Goal: Transaction & Acquisition: Purchase product/service

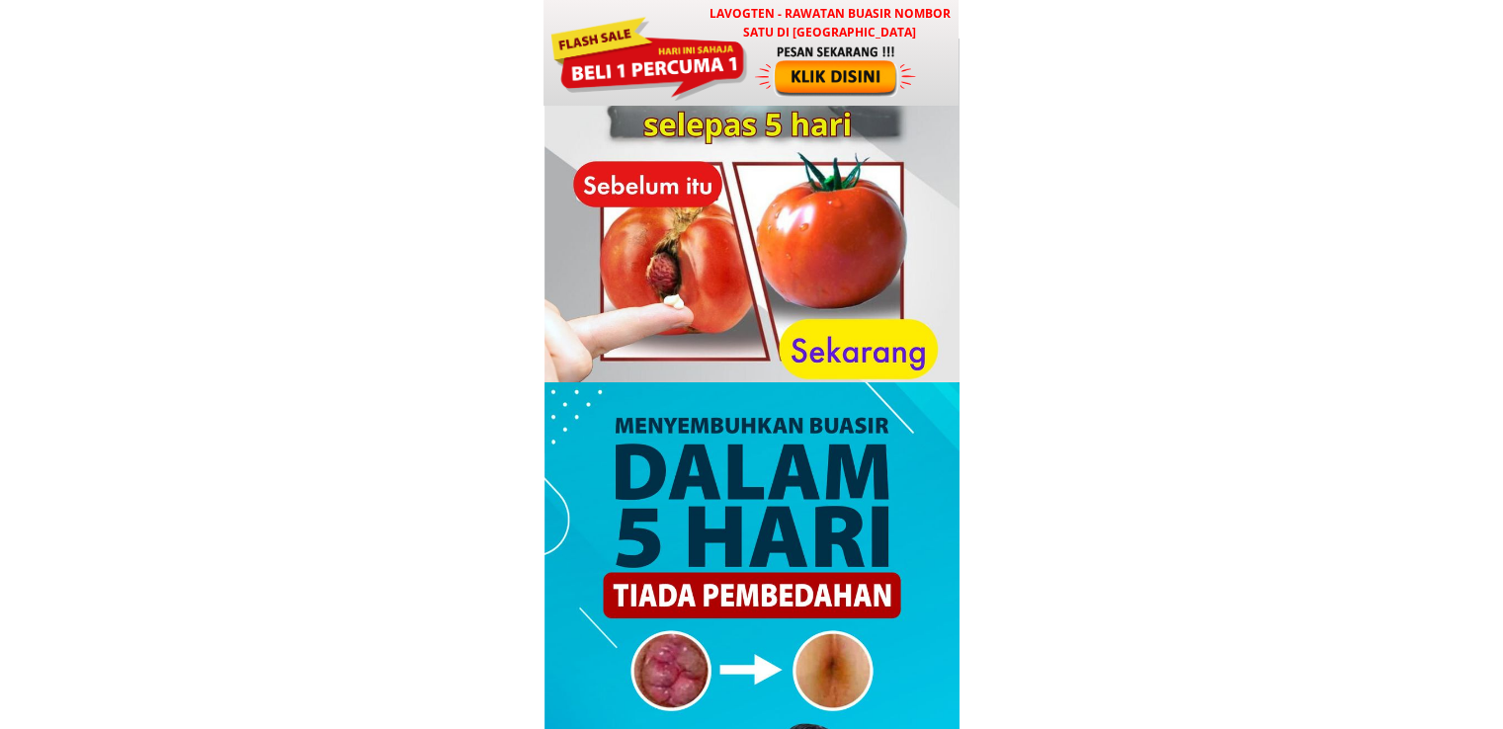
click at [755, 83] on div at bounding box center [837, 70] width 164 height 54
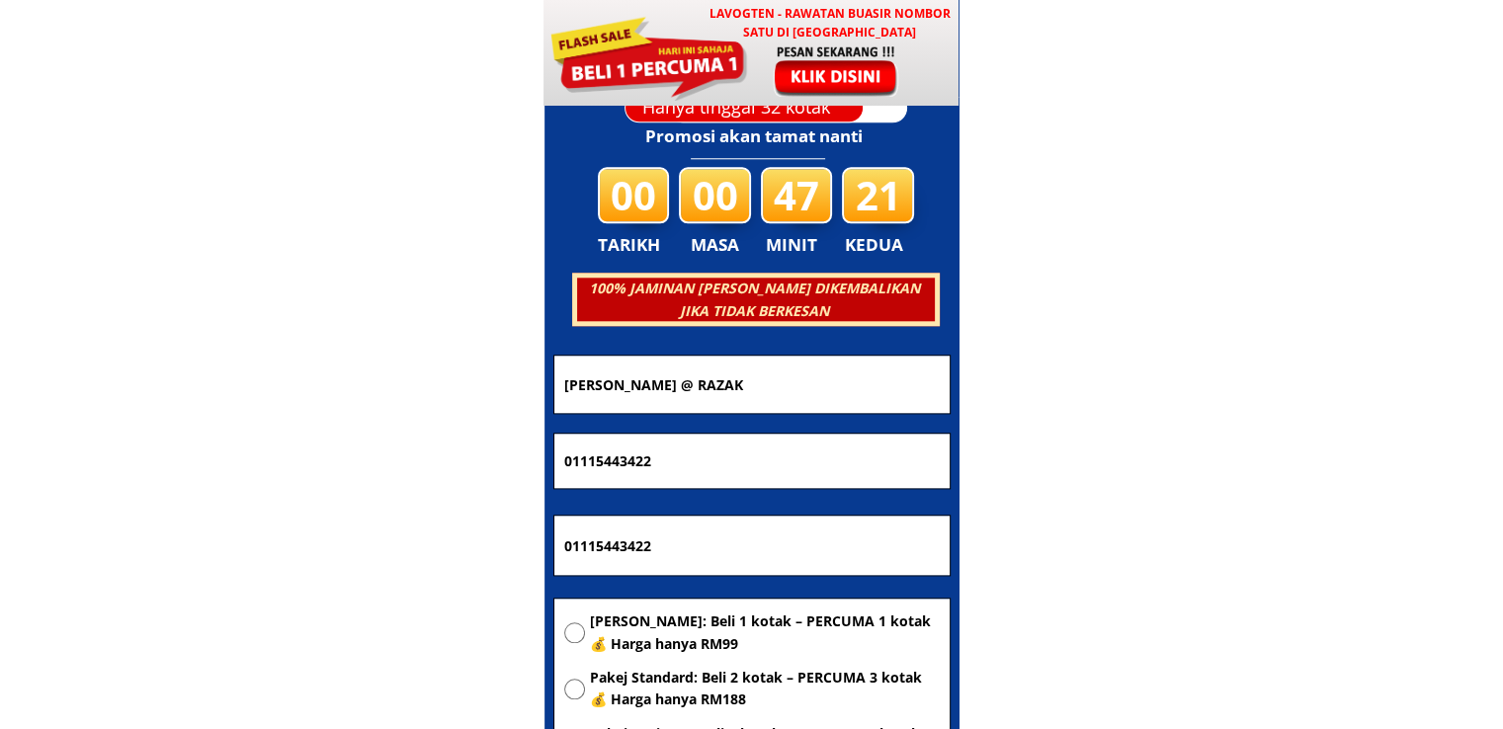
scroll to position [9527, 0]
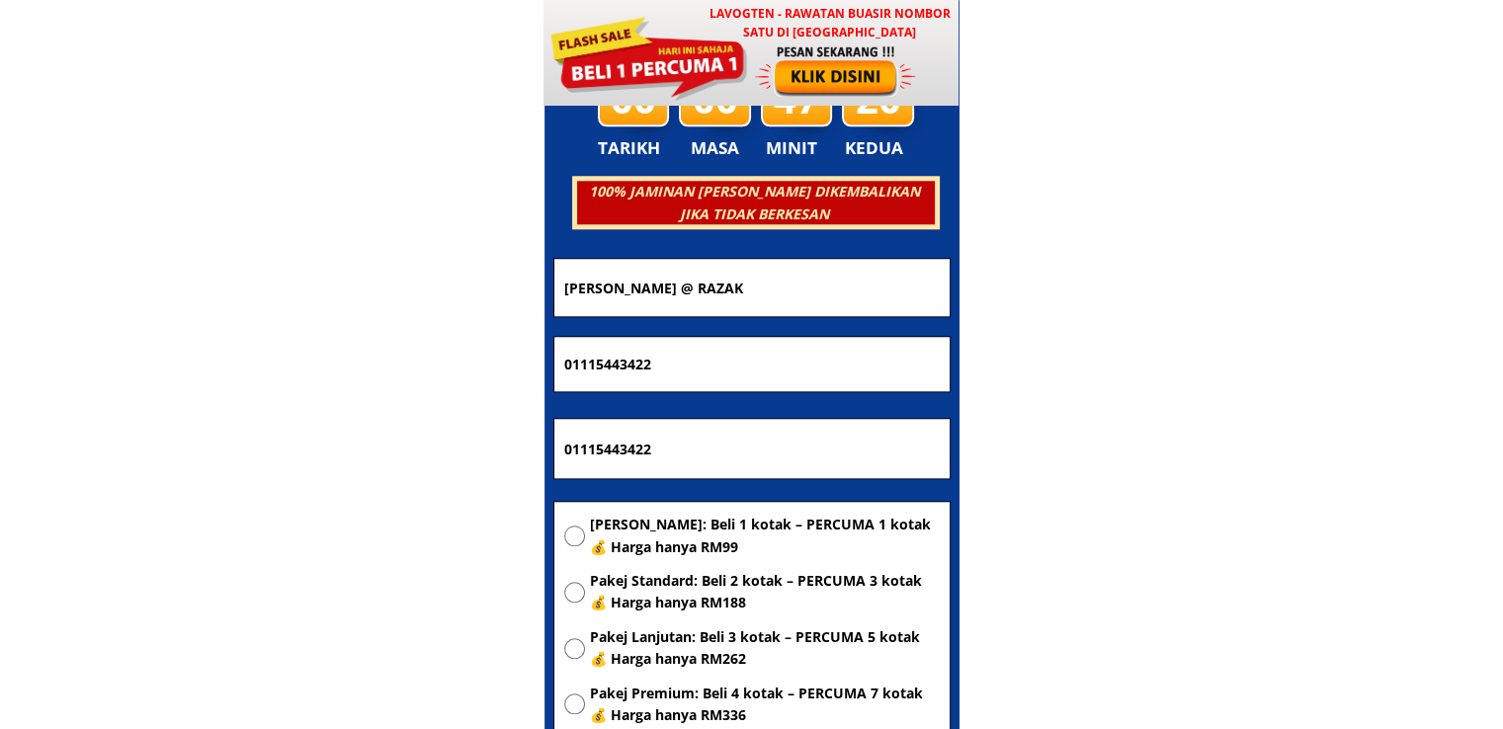
drag, startPoint x: 802, startPoint y: 443, endPoint x: 347, endPoint y: 462, distance: 455.9
click at [322, 458] on body "LAVOGTEN - Rawatan Buasir Nombor Satu di Malaysia Dengarkan pengalaman hebat pe…" at bounding box center [751, 566] width 1503 height 20187
paste input "427 [GEOGRAPHIC_DATA]"
type input "427 [GEOGRAPHIC_DATA]"
click at [668, 542] on span "[PERSON_NAME]: Beli 1 kotak – PERCUMA 1 kotak 💰 Harga hanya RM99" at bounding box center [765, 536] width 350 height 44
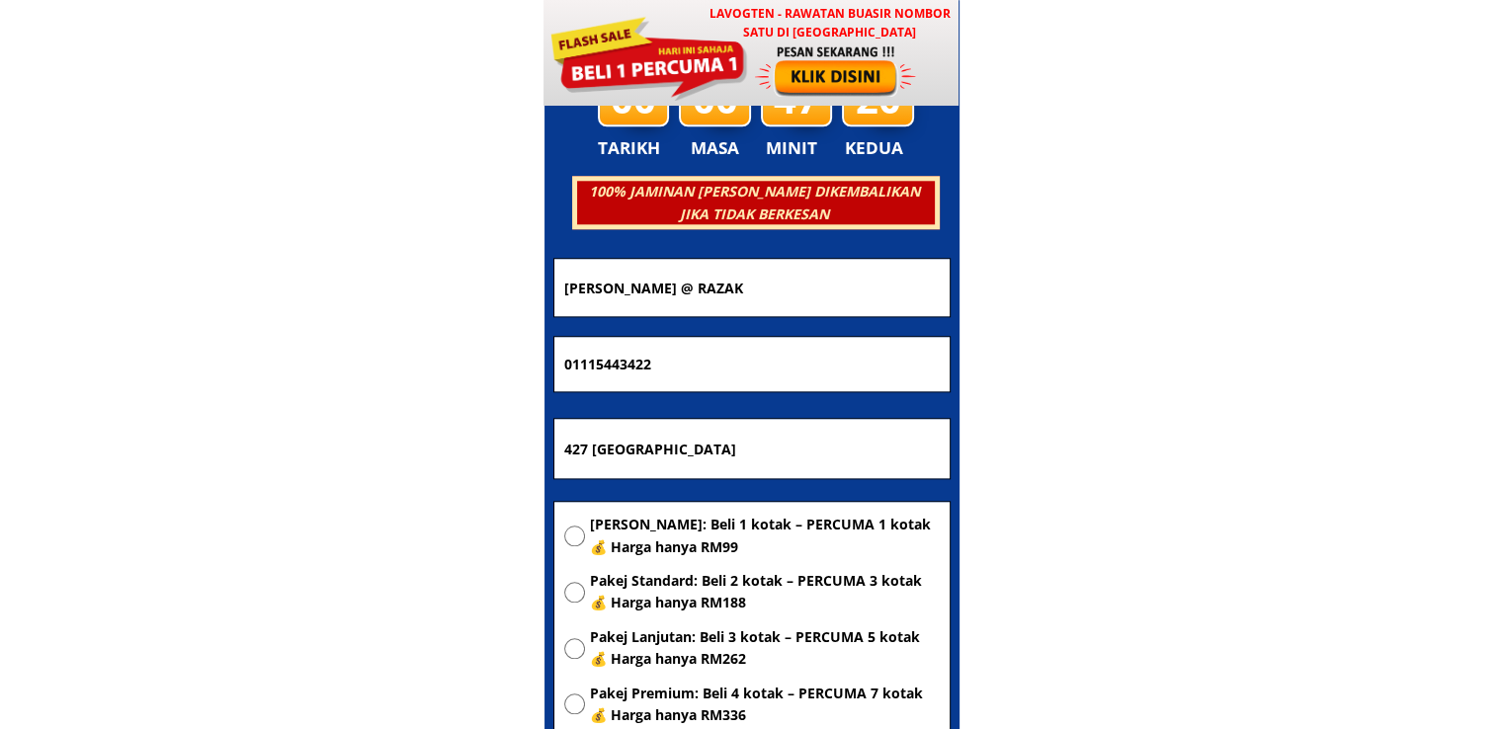
radio input "true"
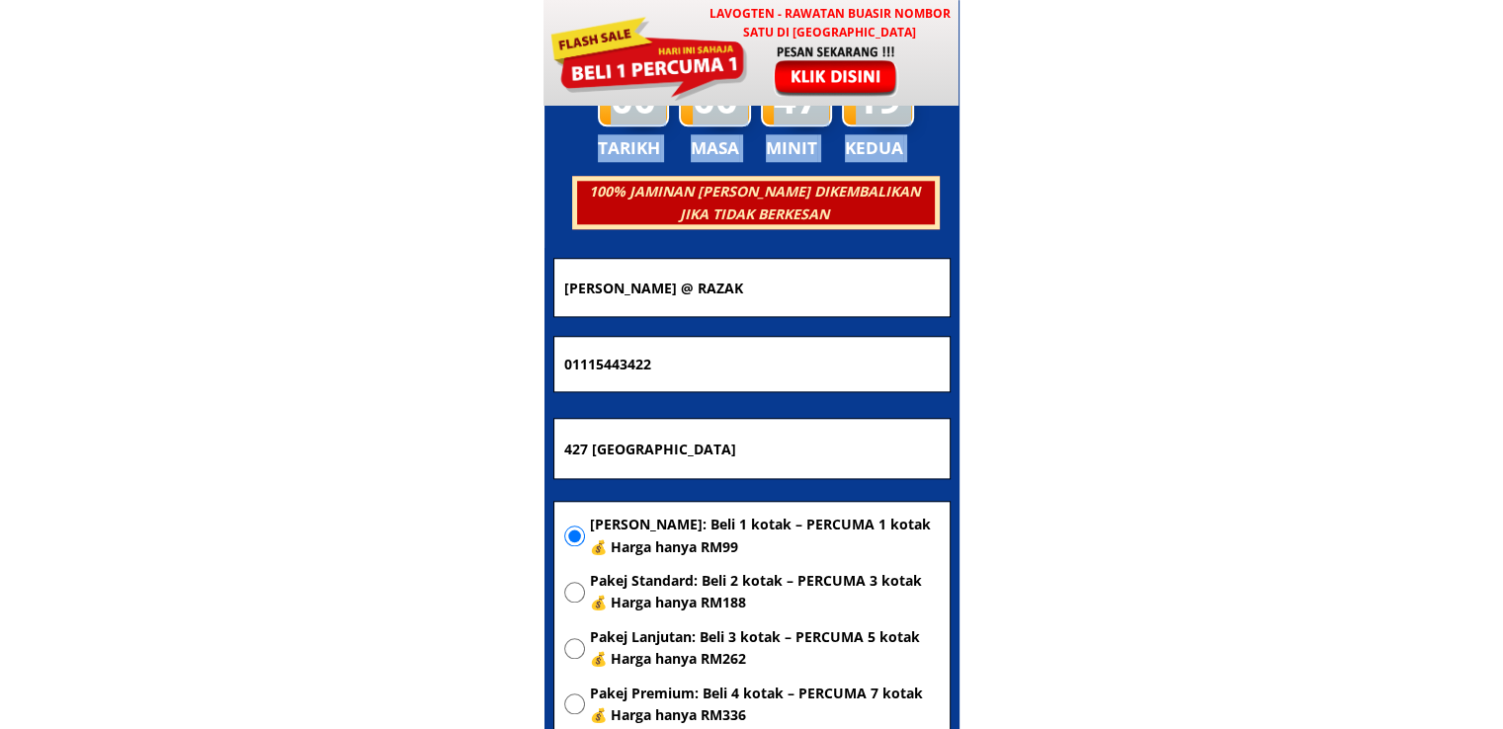
drag, startPoint x: 766, startPoint y: 333, endPoint x: 263, endPoint y: 355, distance: 503.4
click at [270, 355] on body "LAVOGTEN - Rawatan Buasir Nombor Satu di Malaysia Dengarkan pengalaman hebat pe…" at bounding box center [751, 566] width 1503 height 20187
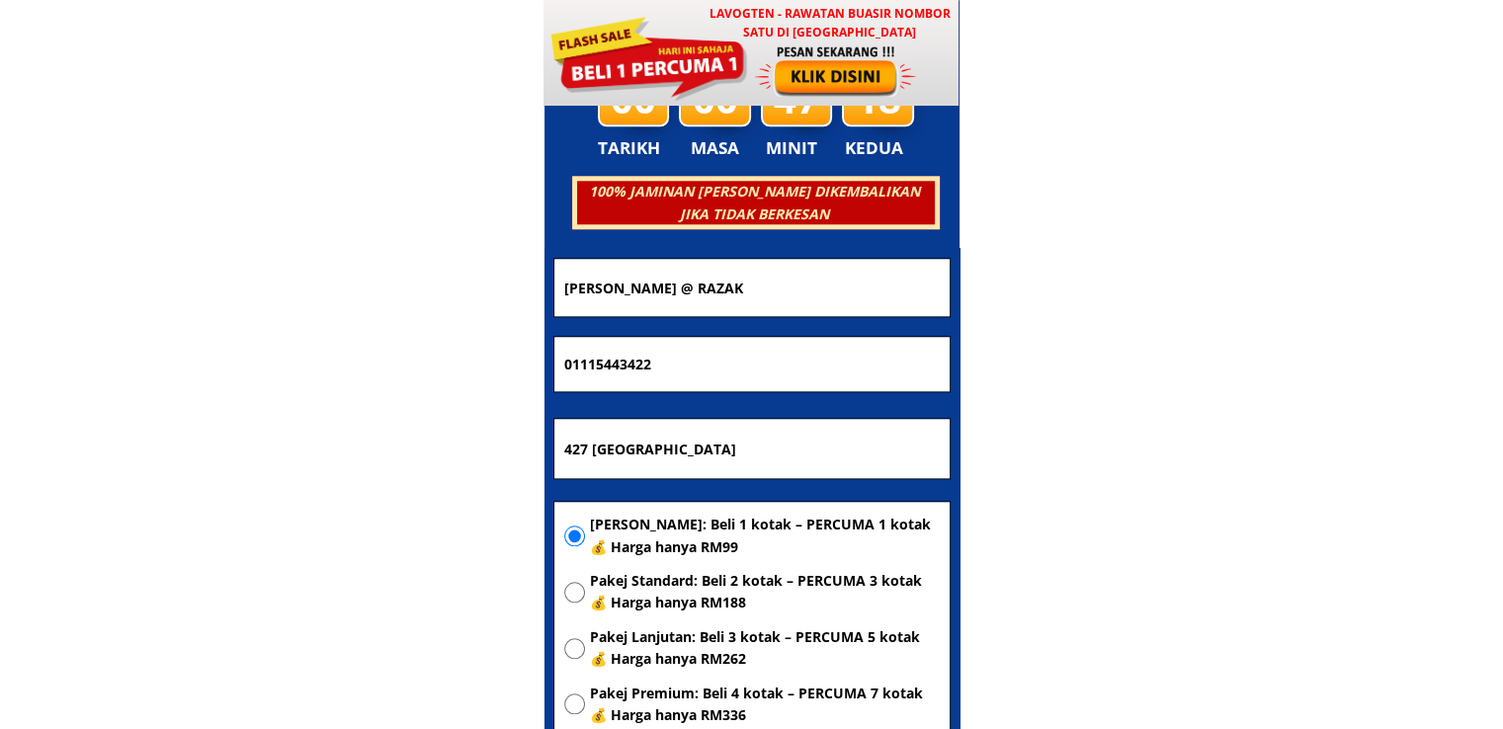
drag, startPoint x: 696, startPoint y: 357, endPoint x: 253, endPoint y: 360, distance: 442.7
click at [253, 360] on body "LAVOGTEN - Rawatan Buasir Nombor Satu di Malaysia Dengarkan pengalaman hebat pe…" at bounding box center [751, 566] width 1503 height 20187
paste input "7-988251"
click at [595, 372] on input "017-9882512" at bounding box center [751, 364] width 385 height 55
type input "0179882512"
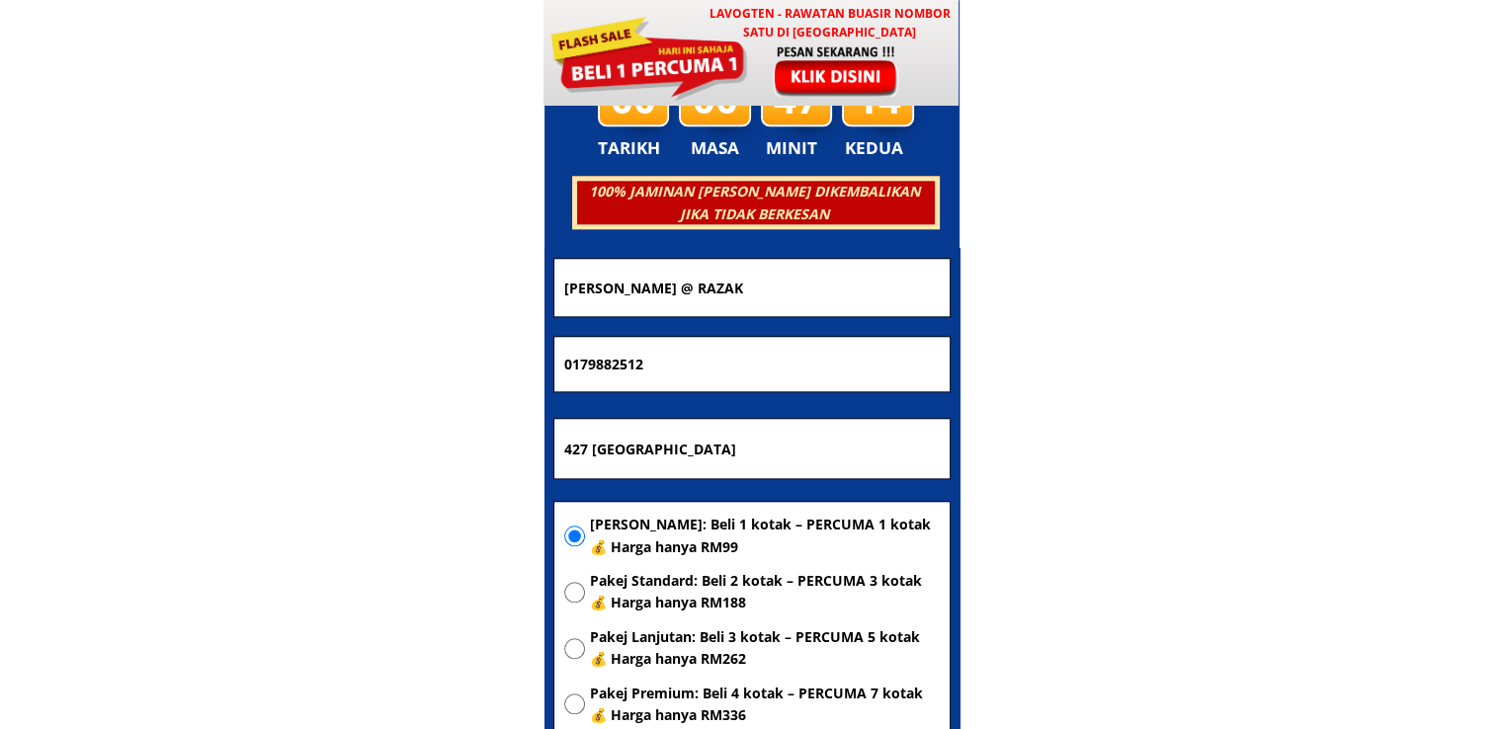
drag, startPoint x: 870, startPoint y: 286, endPoint x: 357, endPoint y: 297, distance: 513.9
click at [357, 297] on body "LAVOGTEN - Rawatan Buasir Nombor Satu di Malaysia Dengarkan pengalaman hebat pe…" at bounding box center [751, 566] width 1503 height 20187
paste input "[PERSON_NAME]"
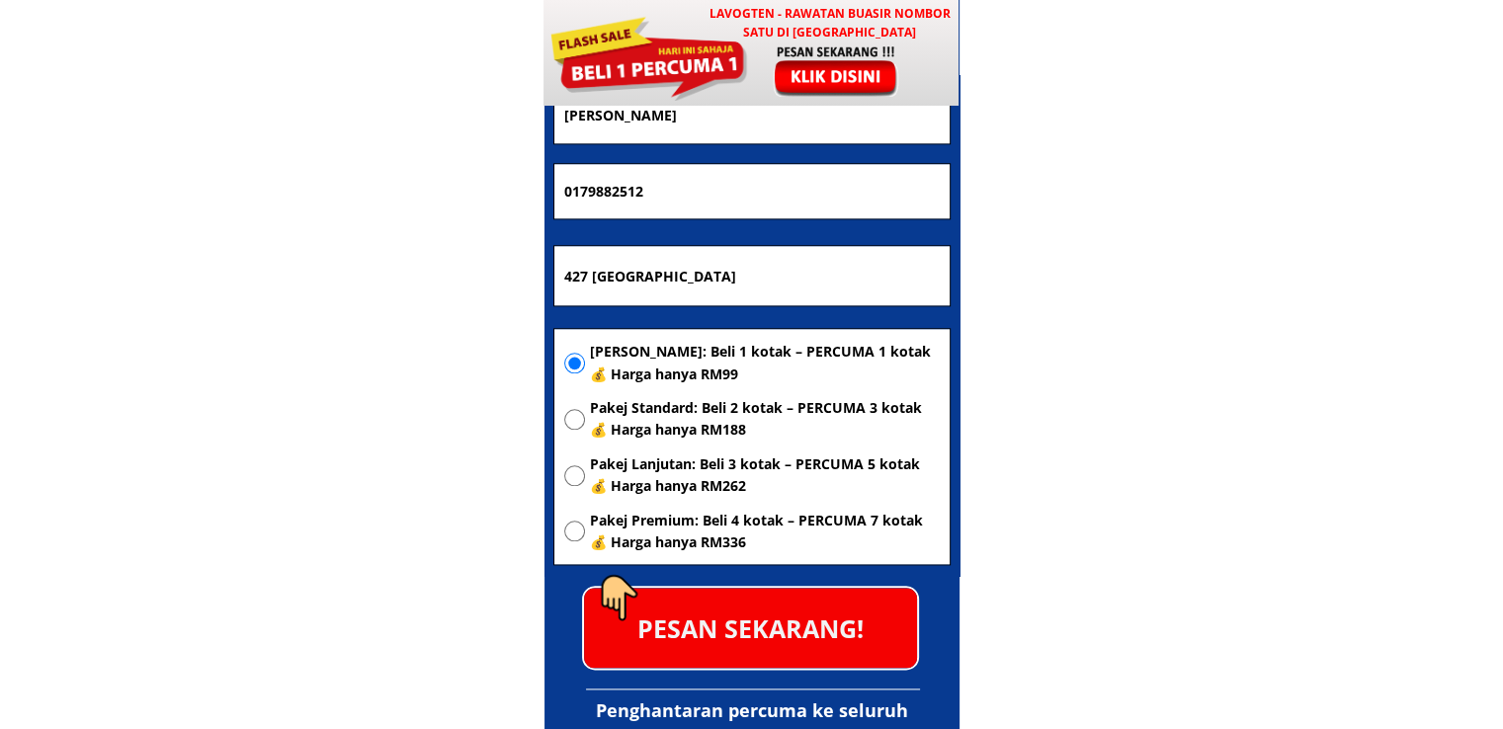
scroll to position [9724, 0]
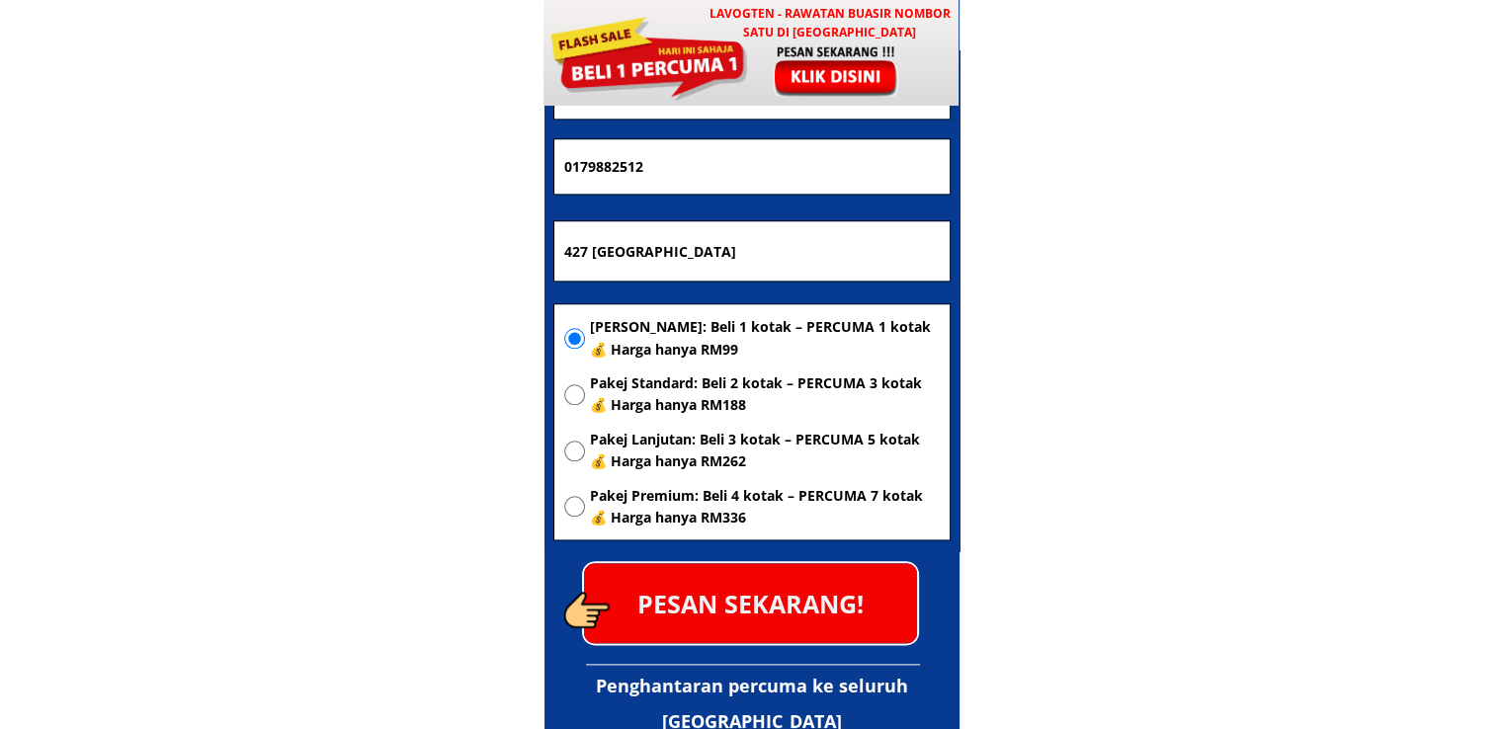
type input "[PERSON_NAME]"
click at [711, 598] on p "PESAN SEKARANG!" at bounding box center [750, 603] width 333 height 80
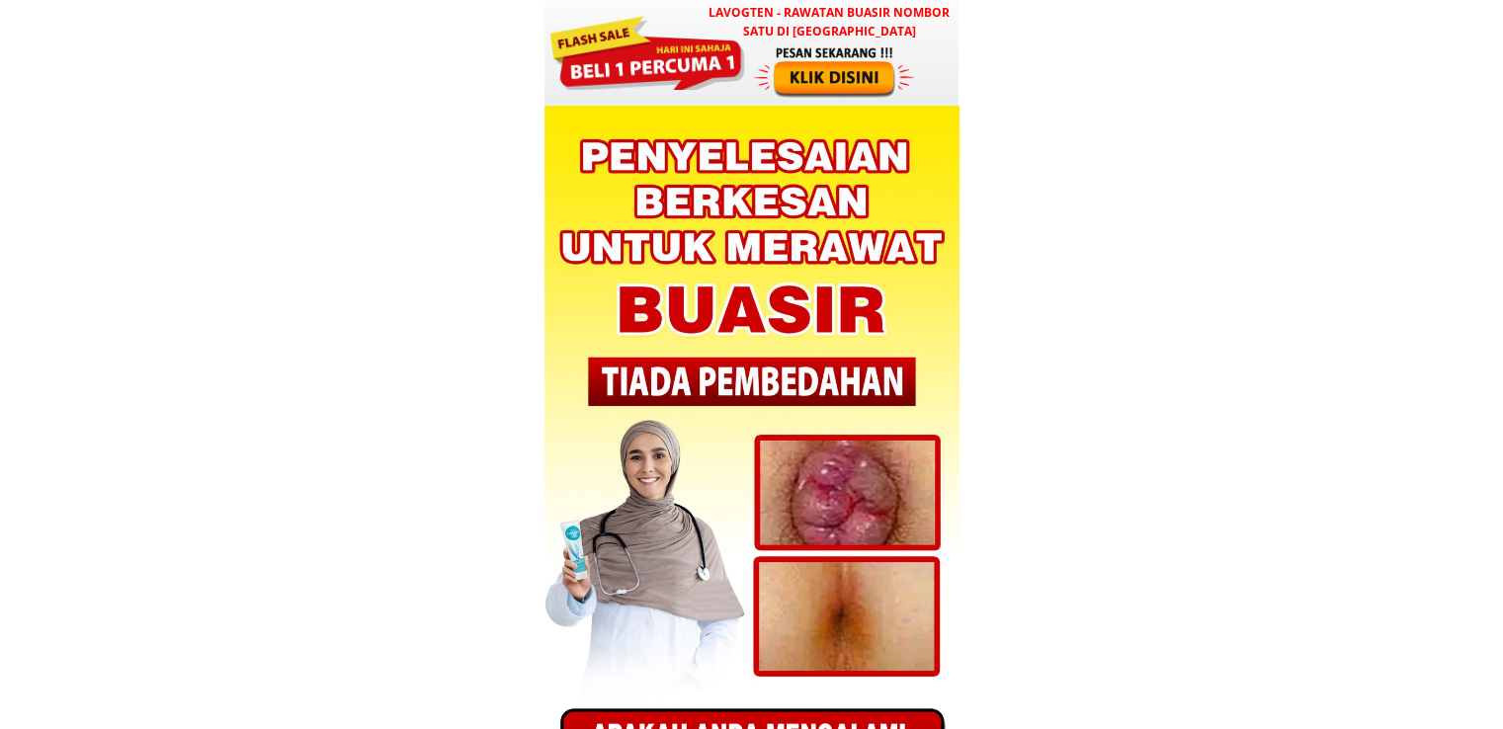
click at [759, 55] on div at bounding box center [836, 71] width 164 height 54
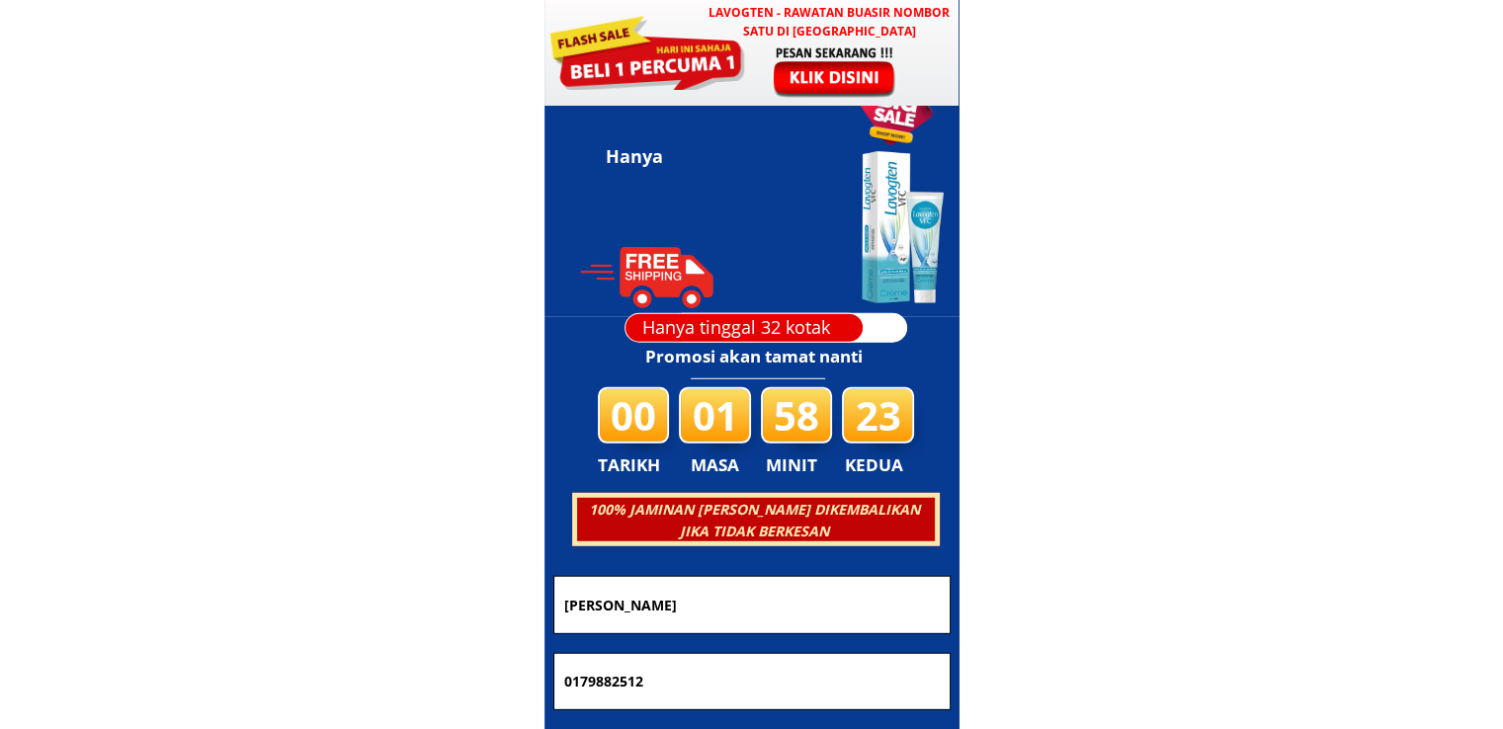
scroll to position [5617, 0]
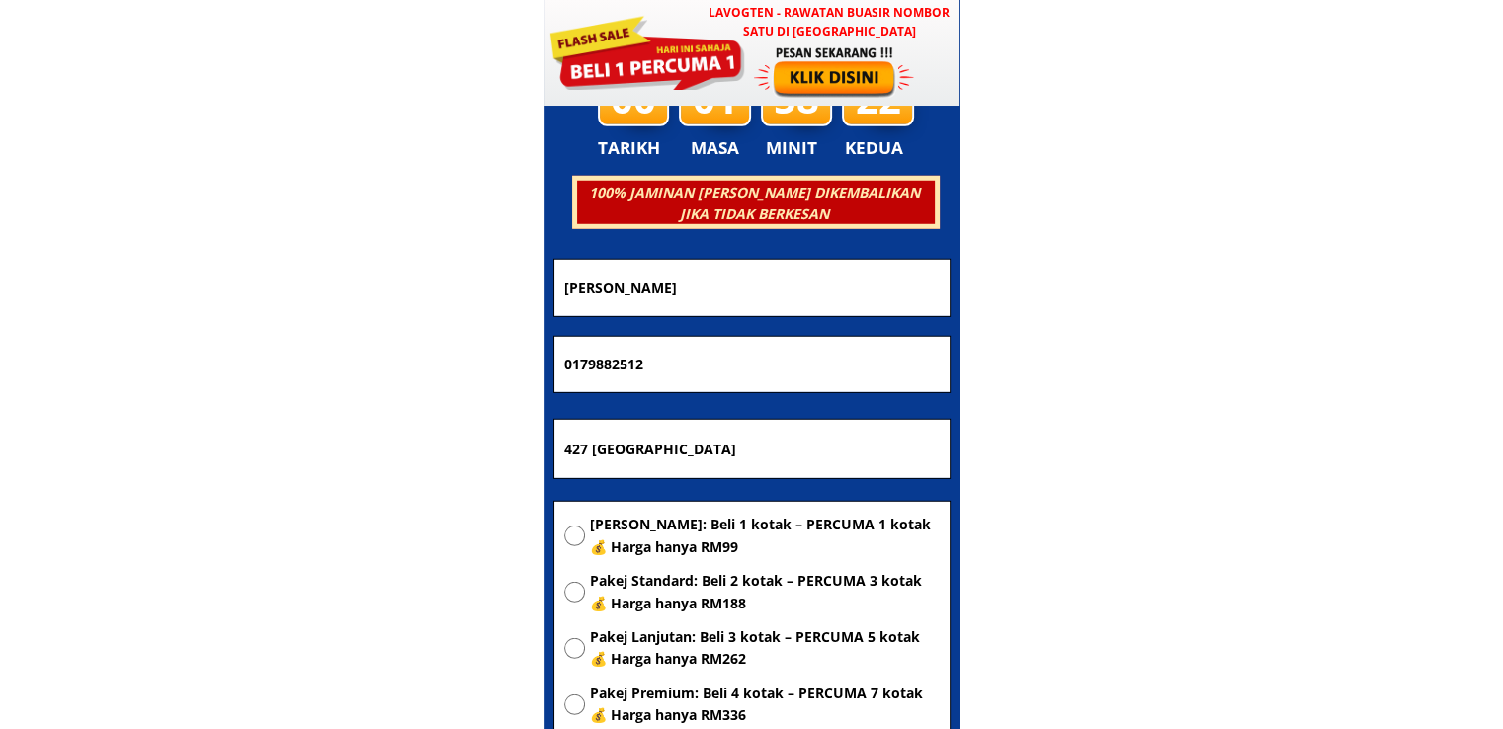
drag, startPoint x: 876, startPoint y: 449, endPoint x: 254, endPoint y: 452, distance: 622.5
paste input "Butterworth"
type input "Butterworth"
click at [665, 537] on span "[PERSON_NAME]: Beli 1 kotak – PERCUMA 1 kotak 💰 Harga hanya RM99" at bounding box center [765, 536] width 350 height 44
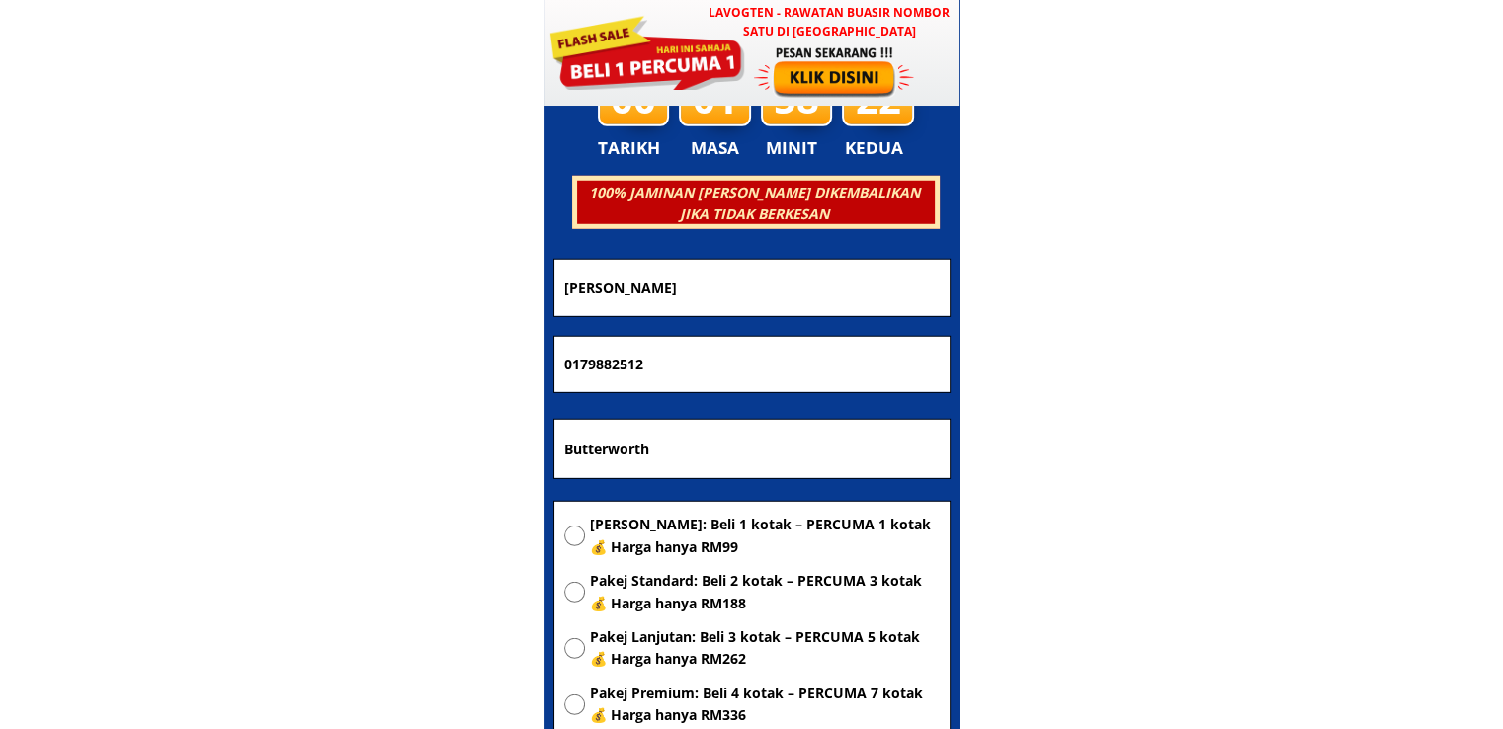
radio input "true"
drag, startPoint x: 773, startPoint y: 358, endPoint x: 179, endPoint y: 375, distance: 594.1
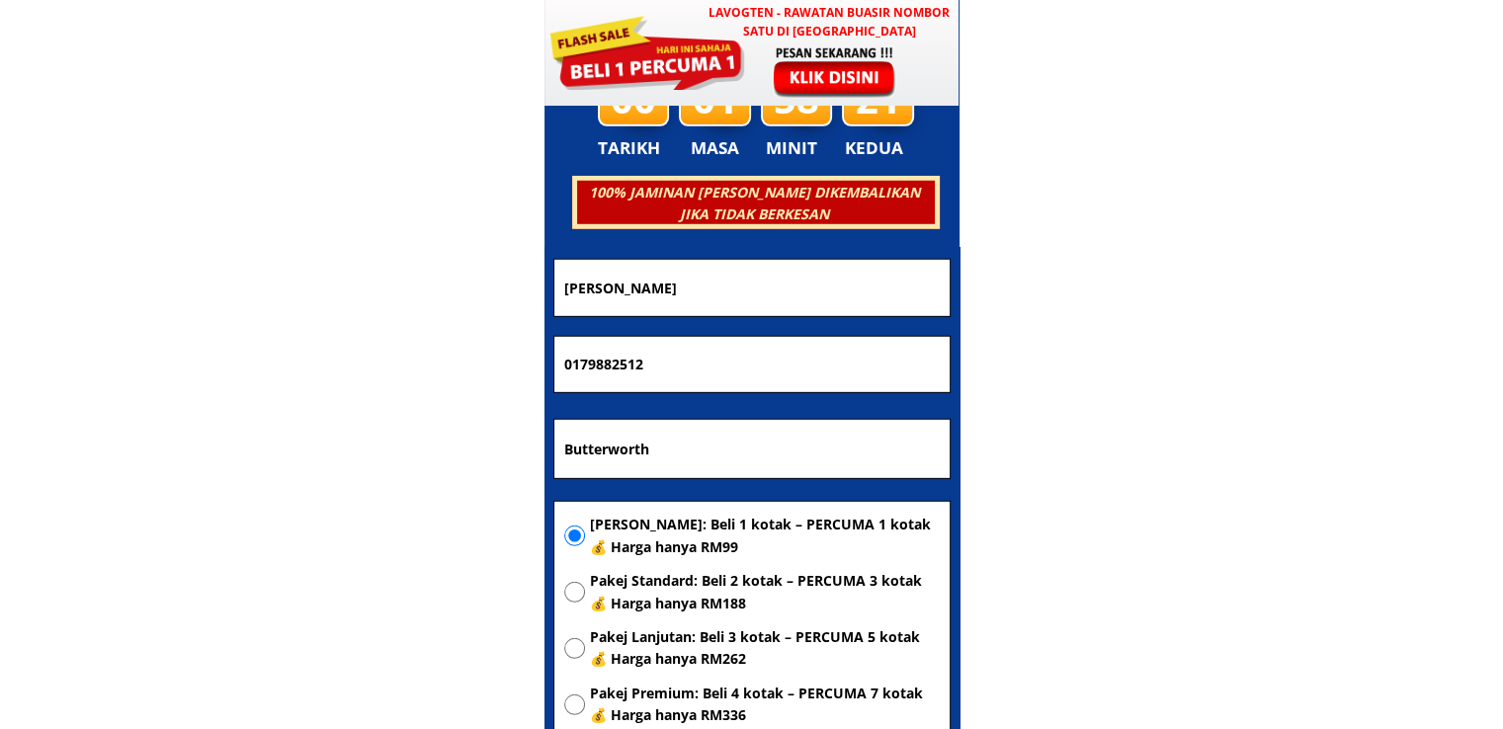
paste input "03443788"
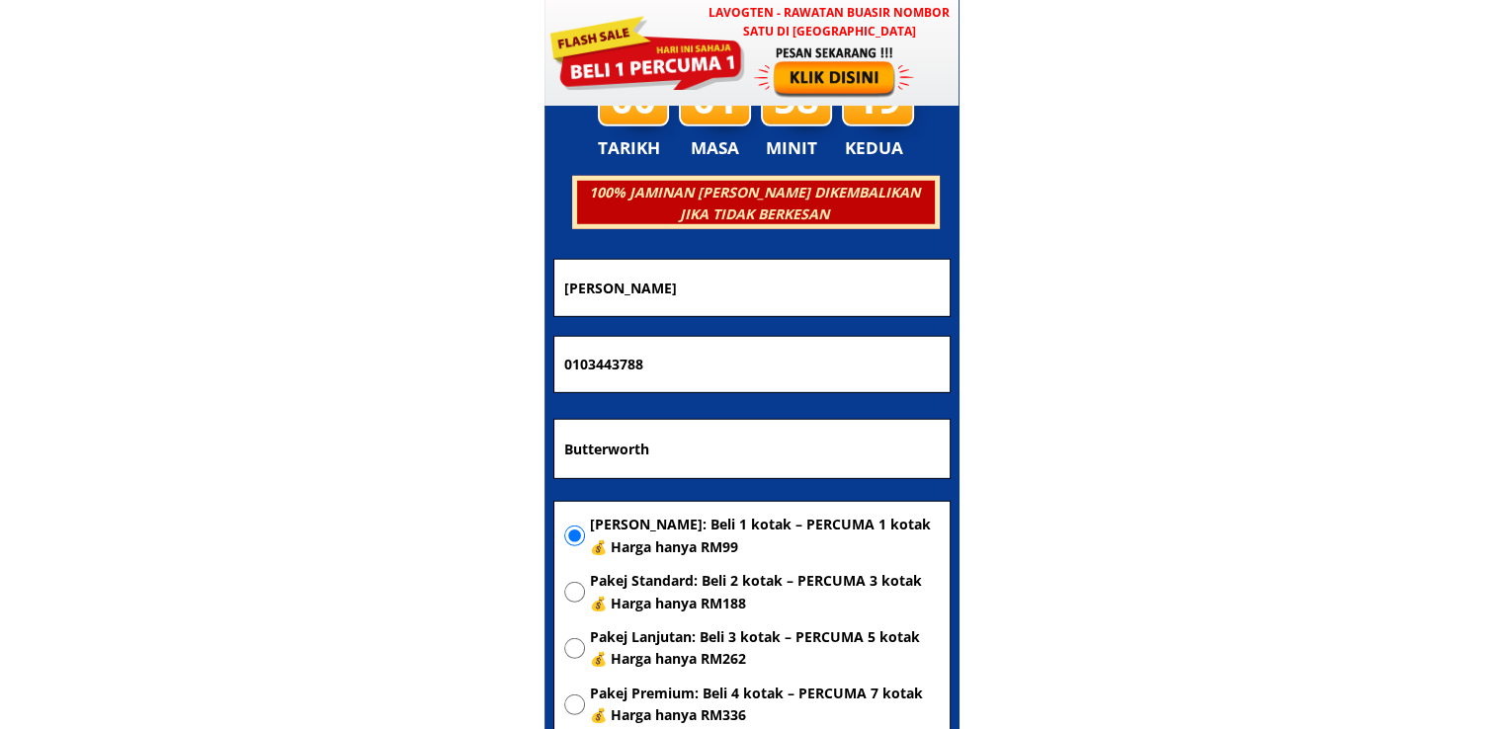
type input "0103443788"
drag, startPoint x: 763, startPoint y: 290, endPoint x: 367, endPoint y: 330, distance: 398.3
paste input "Nooh bakar"
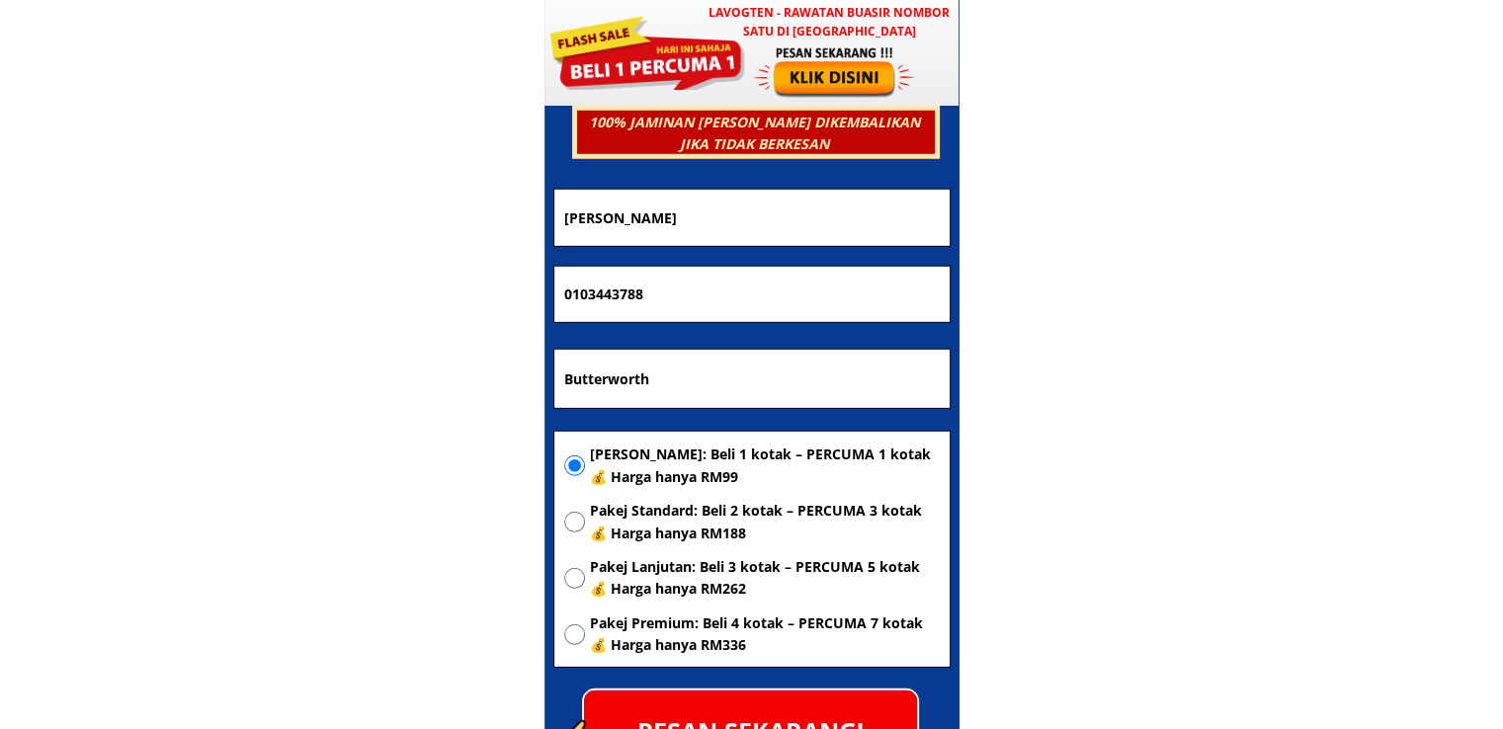
scroll to position [5815, 0]
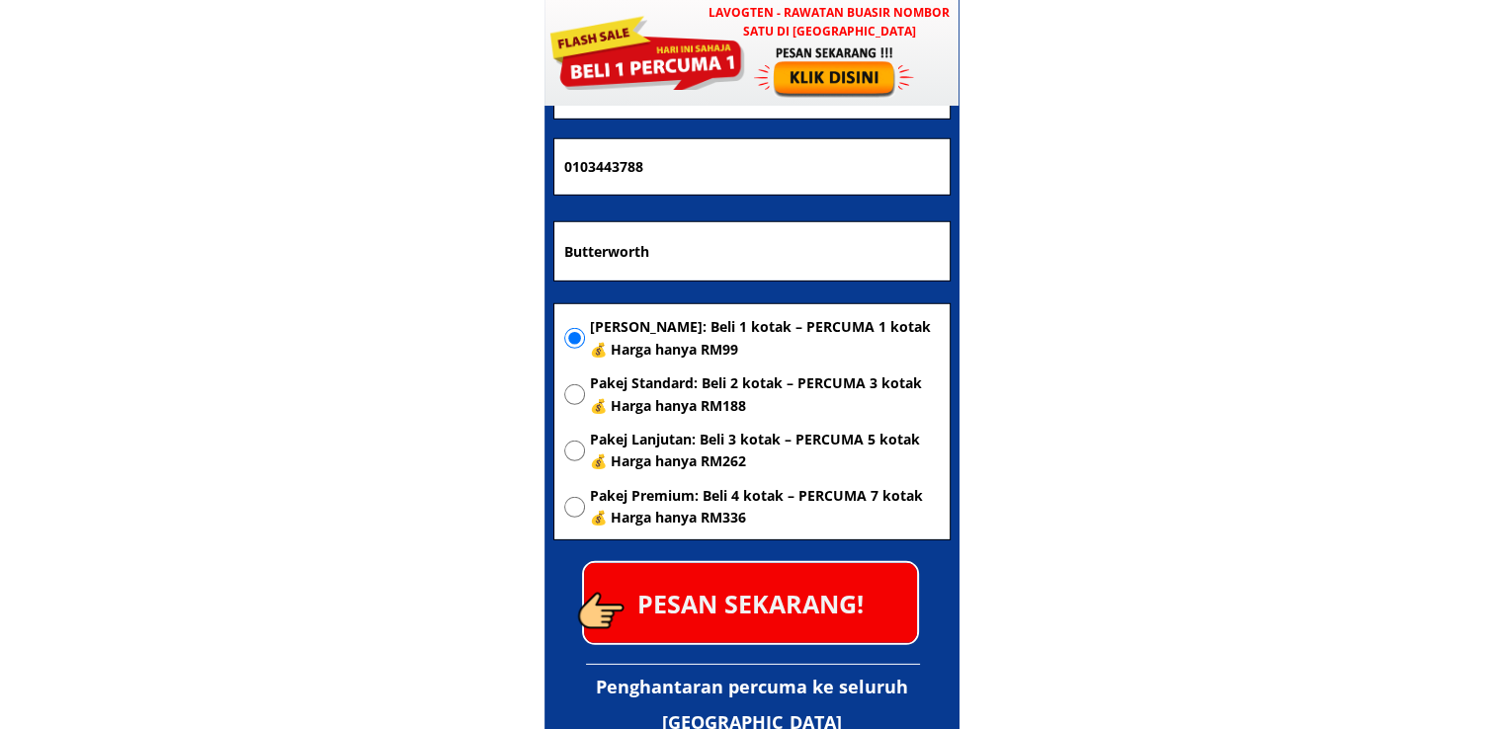
type input "Nooh bakar"
click at [790, 582] on p "PESAN SEKARANG!" at bounding box center [750, 603] width 333 height 80
